Goal: Task Accomplishment & Management: Complete application form

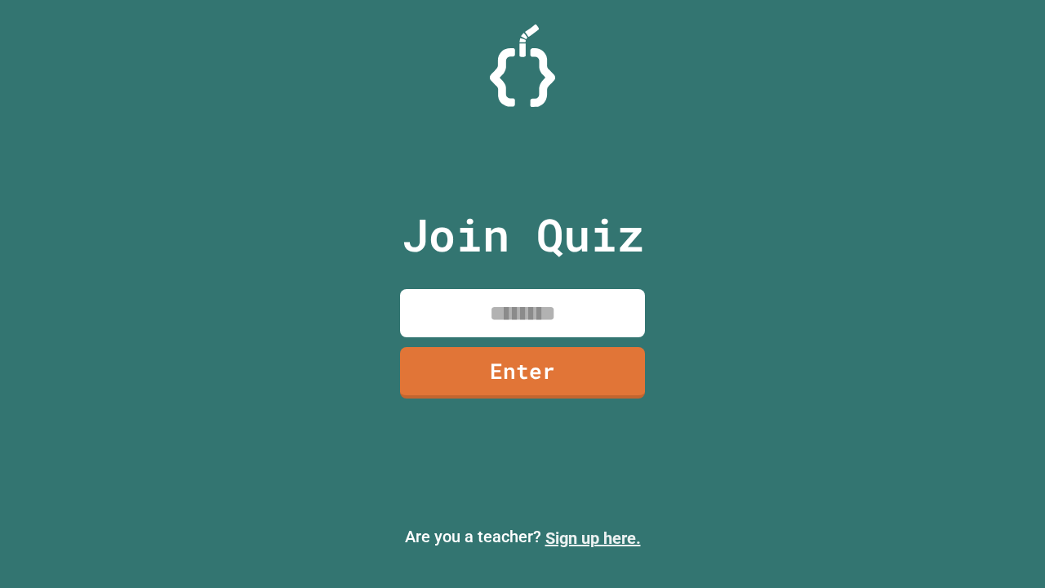
click at [593, 538] on link "Sign up here." at bounding box center [592, 538] width 95 height 20
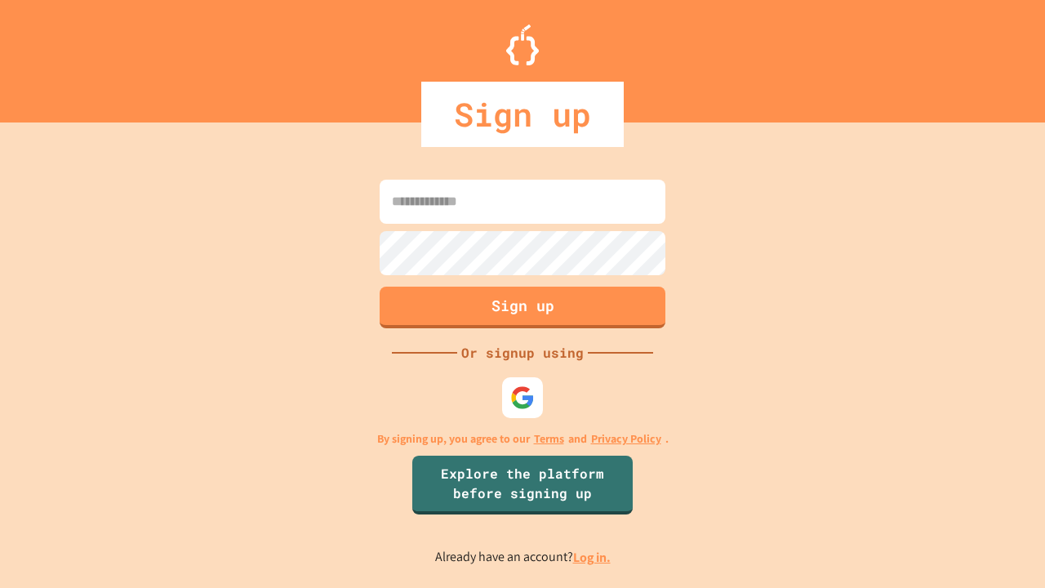
click at [593, 557] on link "Log in." at bounding box center [592, 556] width 38 height 17
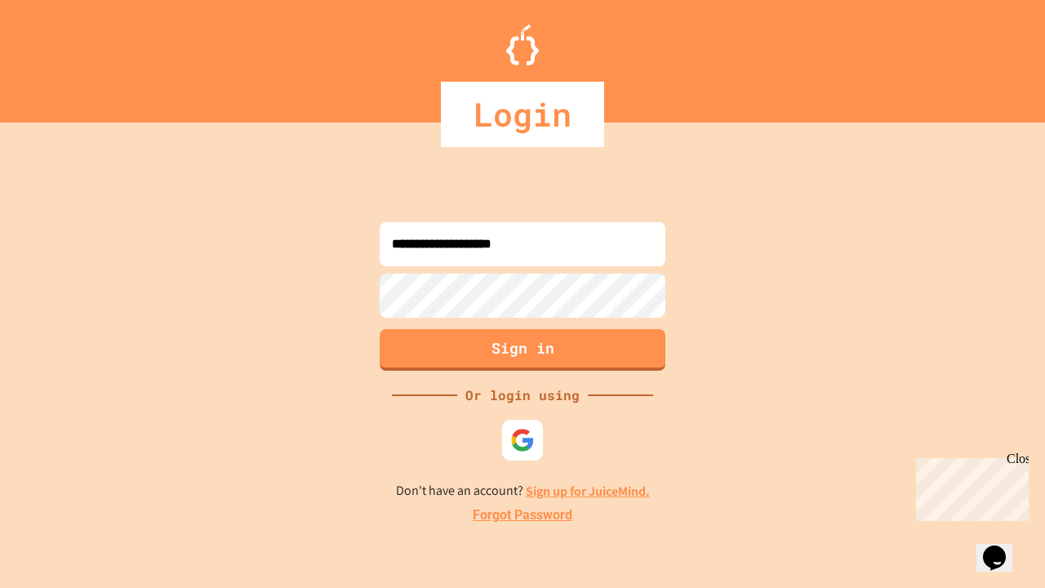
type input "**********"
